Goal: Information Seeking & Learning: Learn about a topic

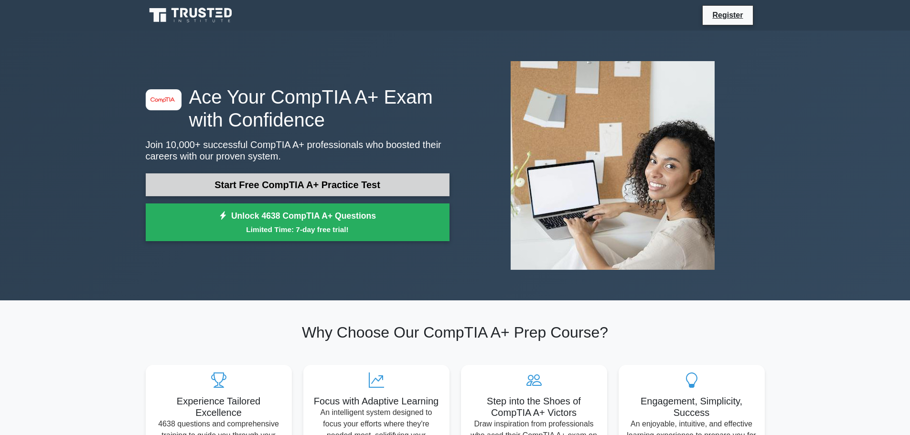
click at [267, 186] on link "Start Free CompTIA A+ Practice Test" at bounding box center [298, 184] width 304 height 23
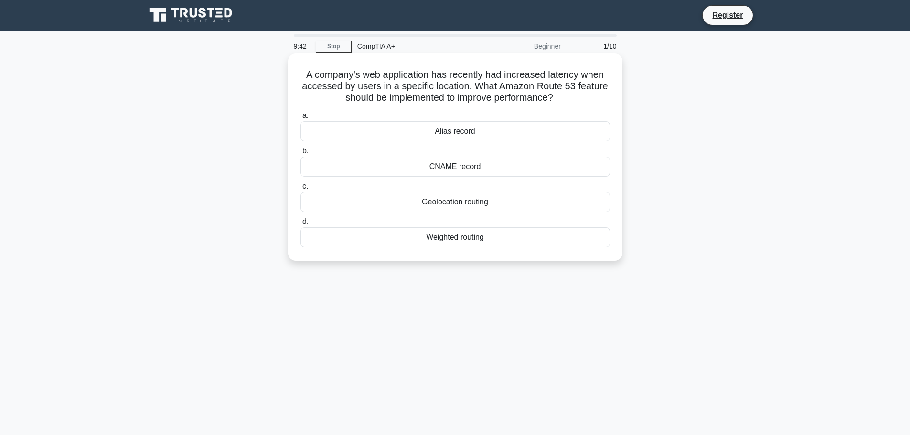
click at [447, 203] on div "Geolocation routing" at bounding box center [455, 202] width 310 height 20
click at [300, 190] on input "c. Geolocation routing" at bounding box center [300, 186] width 0 height 6
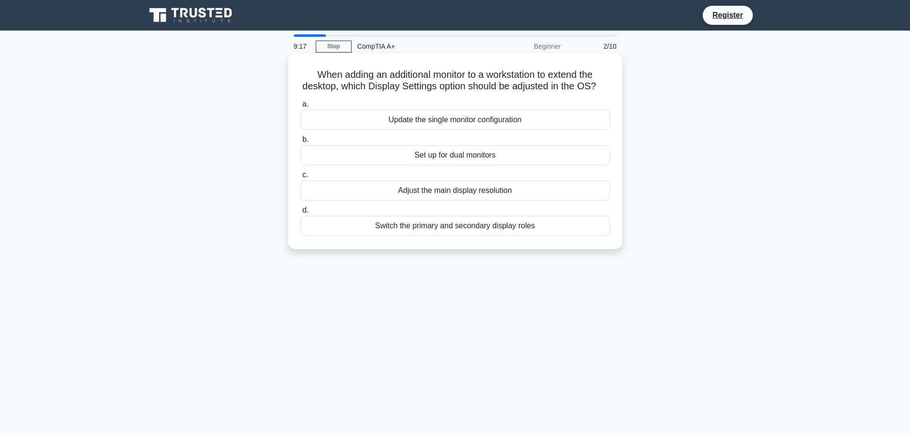
click at [469, 165] on div "Set up for dual monitors" at bounding box center [455, 155] width 310 height 20
click at [300, 143] on input "b. Set up for dual monitors" at bounding box center [300, 140] width 0 height 6
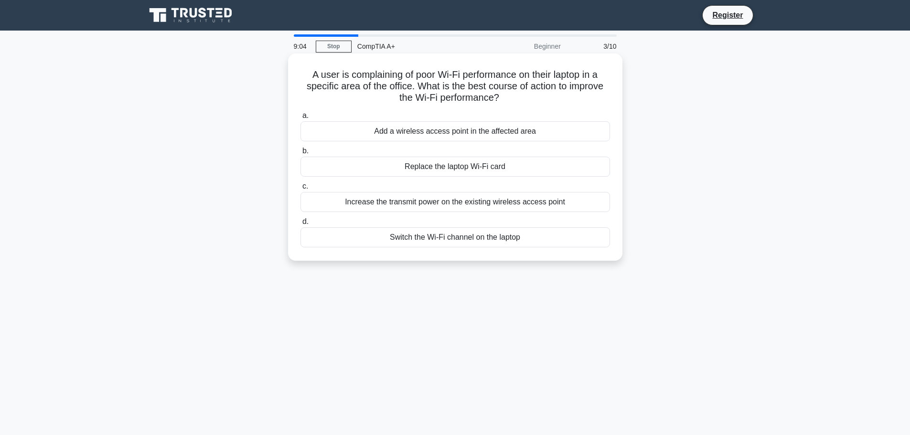
click at [492, 132] on div "Add a wireless access point in the affected area" at bounding box center [455, 131] width 310 height 20
click at [300, 119] on input "a. Add a wireless access point in the affected area" at bounding box center [300, 116] width 0 height 6
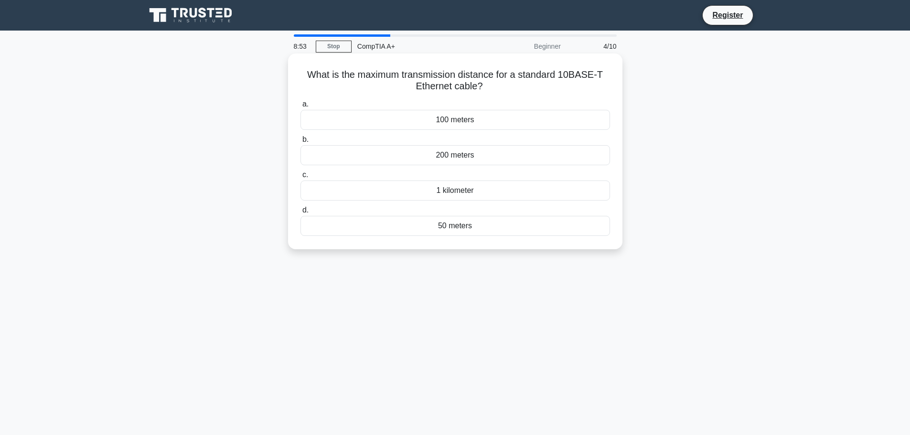
click at [487, 121] on div "100 meters" at bounding box center [455, 120] width 310 height 20
click at [300, 107] on input "a. 100 meters" at bounding box center [300, 104] width 0 height 6
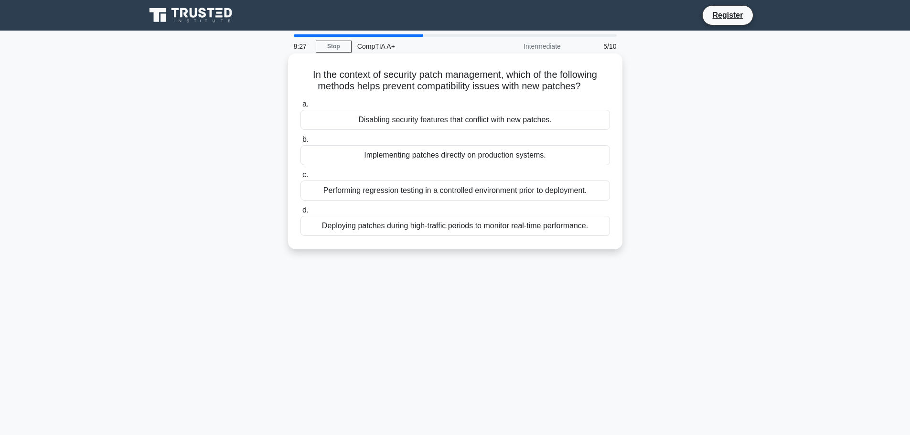
click at [469, 195] on div "Performing regression testing in a controlled environment prior to deployment." at bounding box center [455, 191] width 310 height 20
click at [300, 178] on input "c. Performing regression testing in a controlled environment prior to deploymen…" at bounding box center [300, 175] width 0 height 6
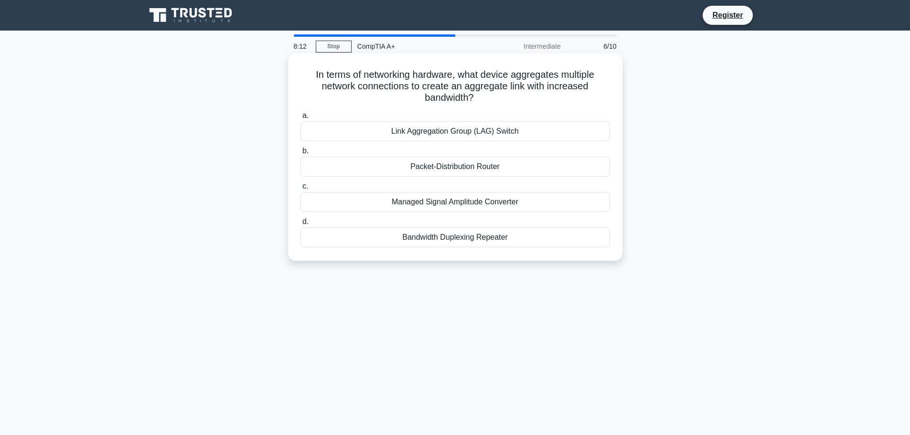
click at [440, 131] on div "Link Aggregation Group (LAG) Switch" at bounding box center [455, 131] width 310 height 20
click at [300, 119] on input "a. Link Aggregation Group (LAG) Switch" at bounding box center [300, 116] width 0 height 6
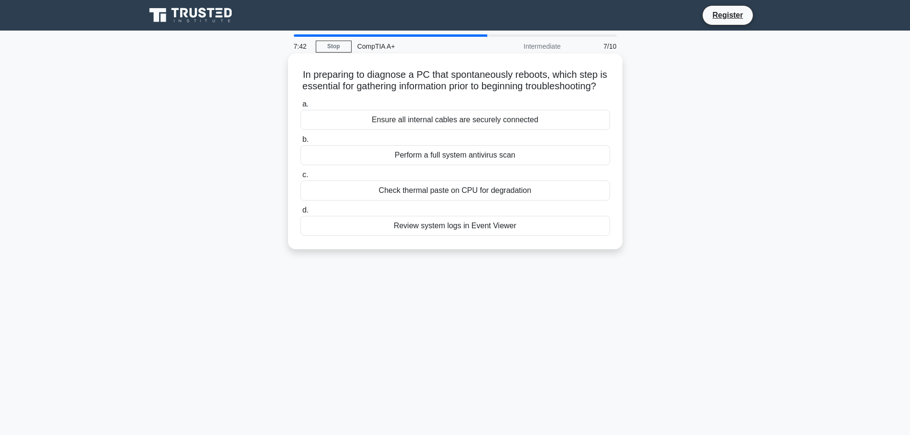
click at [422, 236] on div "Review system logs in Event Viewer" at bounding box center [455, 226] width 310 height 20
click at [300, 213] on input "d. Review system logs in Event Viewer" at bounding box center [300, 210] width 0 height 6
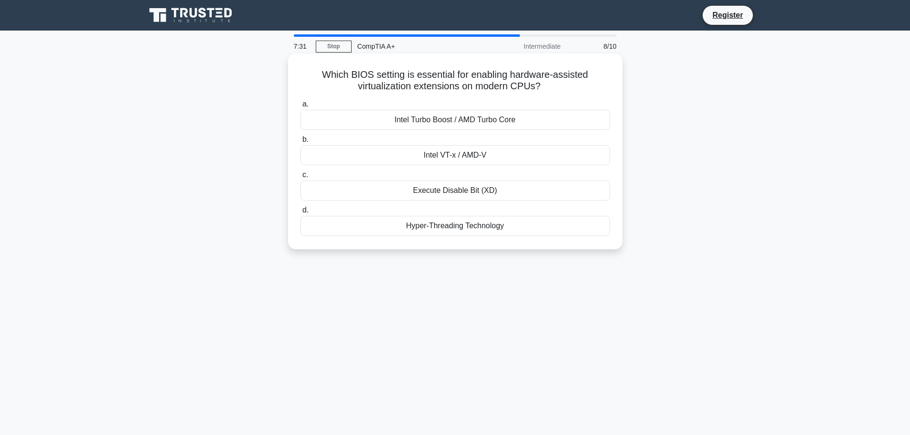
click at [450, 159] on div "Intel VT-x / AMD-V" at bounding box center [455, 155] width 310 height 20
click at [300, 143] on input "b. Intel VT-x / AMD-V" at bounding box center [300, 140] width 0 height 6
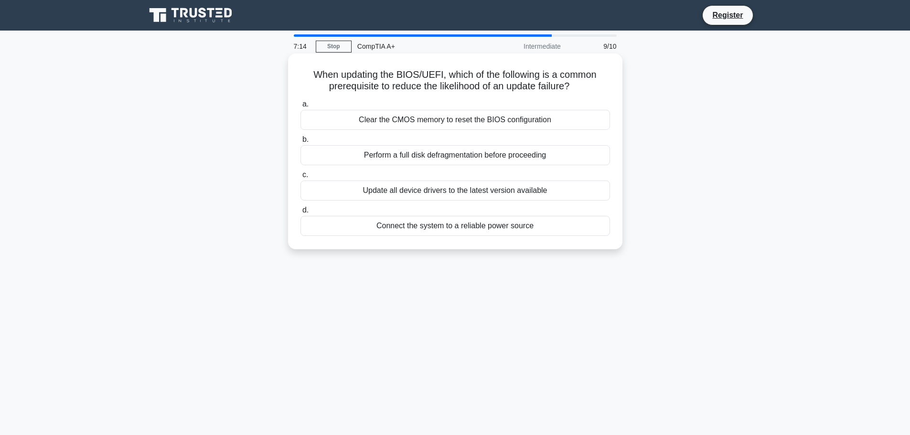
click at [506, 226] on div "Connect the system to a reliable power source" at bounding box center [455, 226] width 310 height 20
click at [300, 213] on input "d. Connect the system to a reliable power source" at bounding box center [300, 210] width 0 height 6
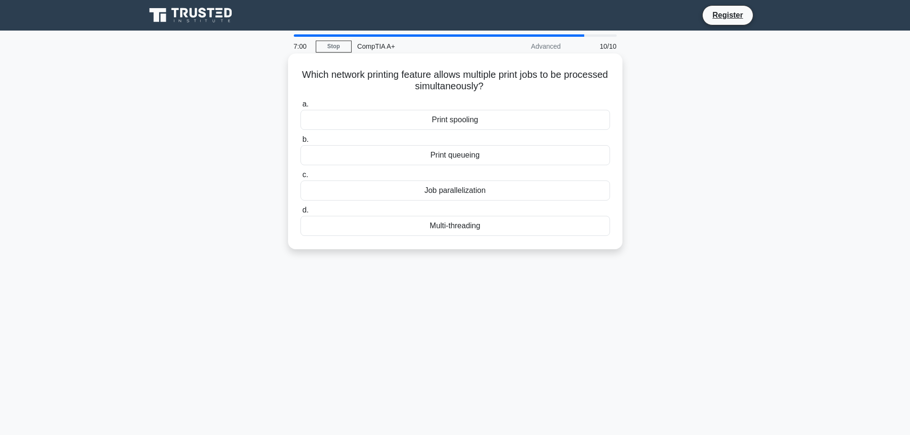
click at [453, 197] on div "Job parallelization" at bounding box center [455, 191] width 310 height 20
click at [300, 178] on input "c. Job parallelization" at bounding box center [300, 175] width 0 height 6
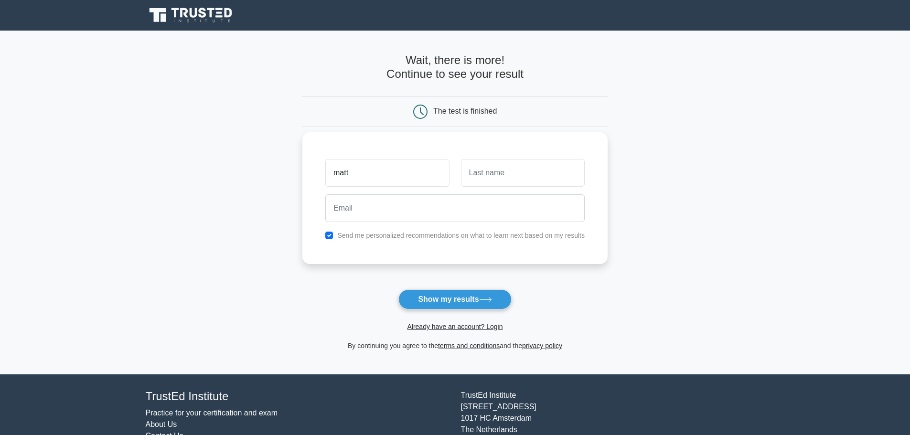
type input "matt"
type input "h"
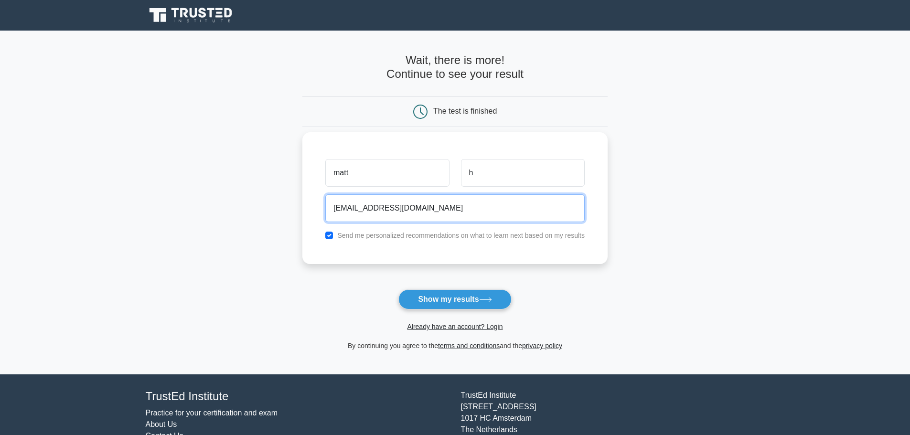
type input "iusethis320@gmail.com"
click at [327, 235] on input "checkbox" at bounding box center [329, 236] width 8 height 8
checkbox input "false"
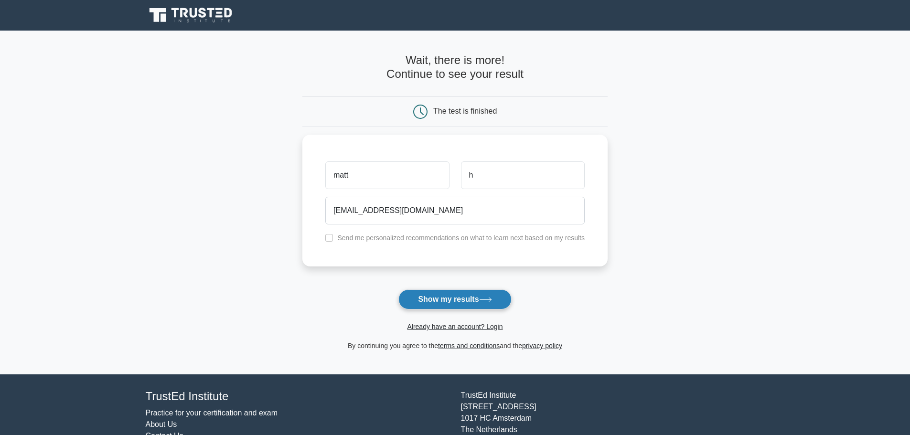
click at [450, 299] on button "Show my results" at bounding box center [454, 299] width 113 height 20
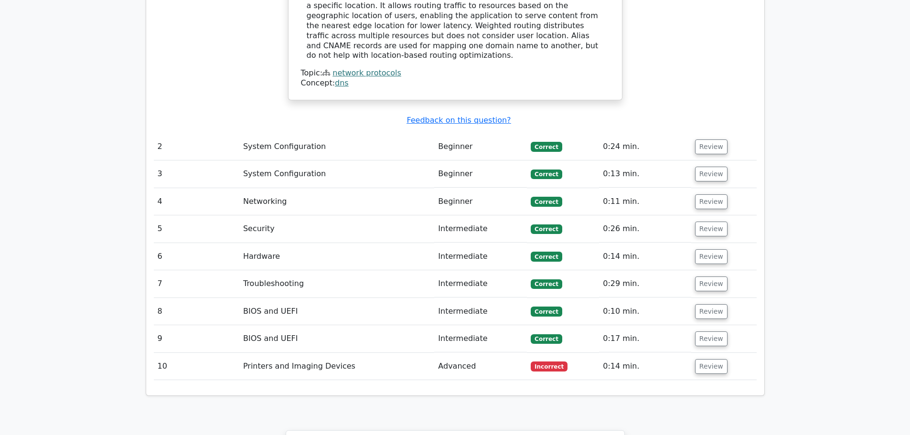
scroll to position [1337, 0]
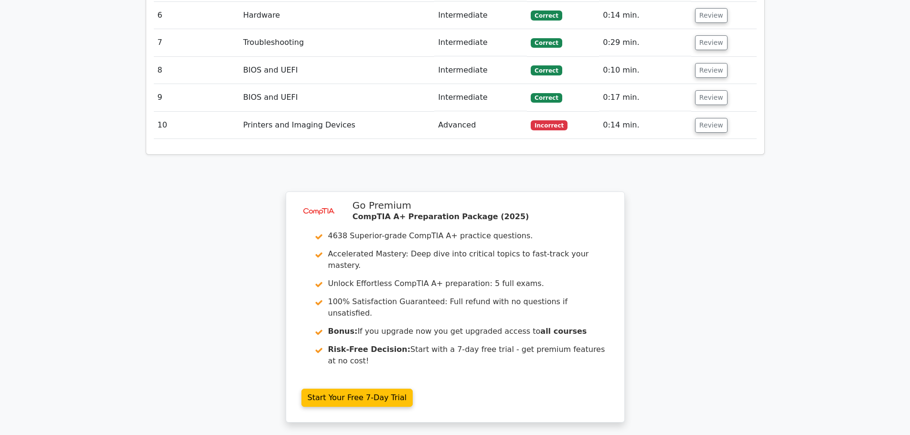
click at [445, 112] on td "Advanced" at bounding box center [480, 125] width 93 height 27
click at [345, 112] on td "Printers and Imaging Devices" at bounding box center [336, 125] width 195 height 27
click at [703, 118] on button "Review" at bounding box center [711, 125] width 32 height 15
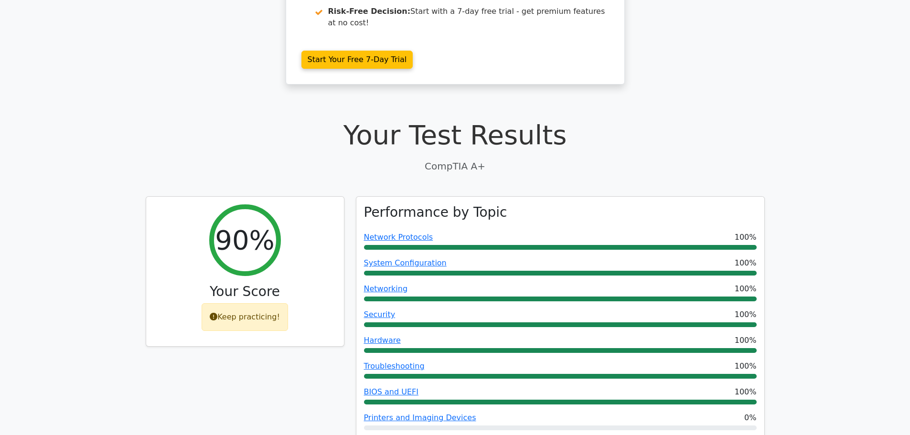
scroll to position [48, 0]
